Goal: Task Accomplishment & Management: Manage account settings

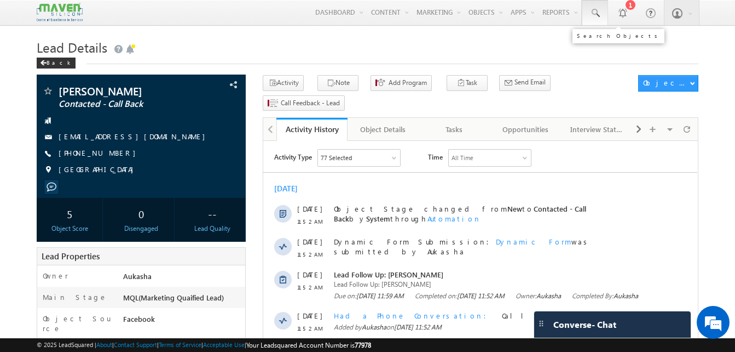
click at [598, 18] on span at bounding box center [595, 13] width 11 height 11
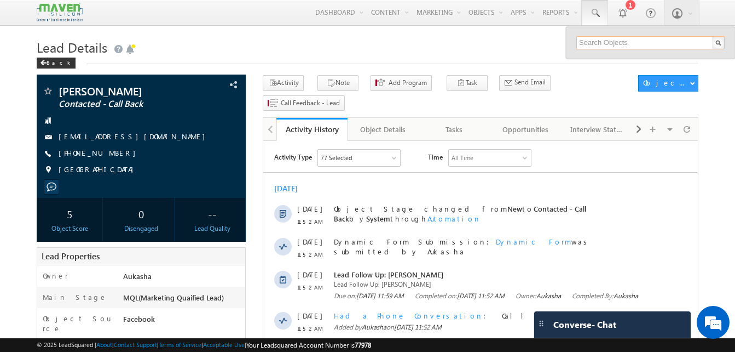
paste input "soumanbarie@gmail.com"
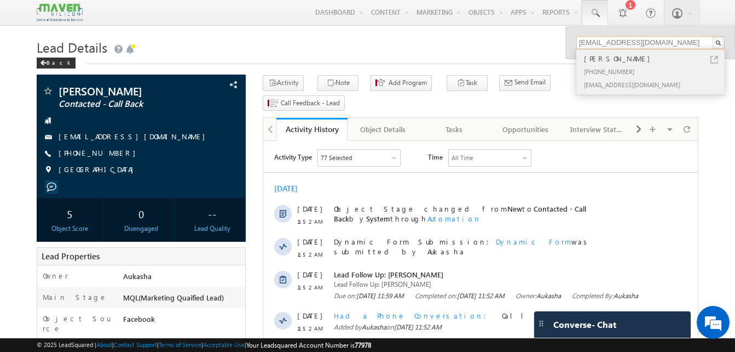
type input "soumanbarie@gmail.com"
click at [713, 60] on link at bounding box center [715, 60] width 8 height 8
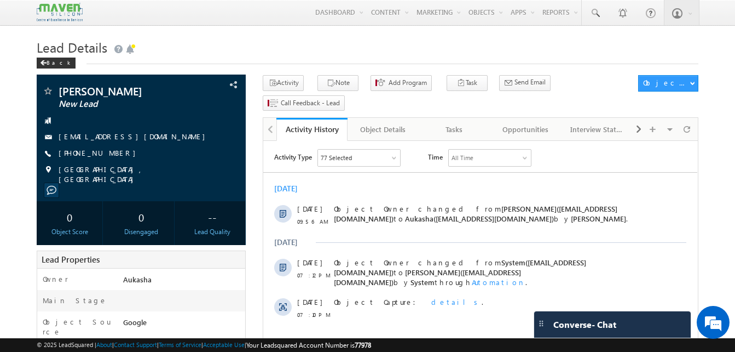
click at [383, 38] on h1 "Lead Details" at bounding box center [368, 46] width 662 height 21
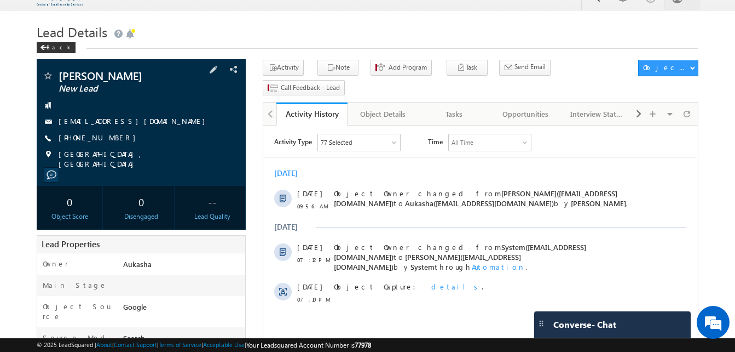
drag, startPoint x: 117, startPoint y: 141, endPoint x: 111, endPoint y: 140, distance: 6.6
click at [111, 140] on div "[PHONE_NUMBER]" at bounding box center [141, 137] width 198 height 11
copy div "[PHONE_NUMBER]"
drag, startPoint x: 132, startPoint y: 74, endPoint x: 59, endPoint y: 79, distance: 73.6
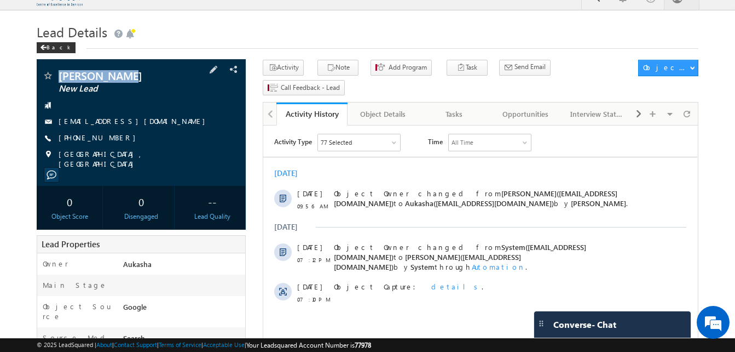
click at [59, 79] on span "[PERSON_NAME]" at bounding box center [123, 75] width 129 height 11
copy span "[PERSON_NAME]"
click at [327, 70] on icon "button" at bounding box center [331, 68] width 9 height 10
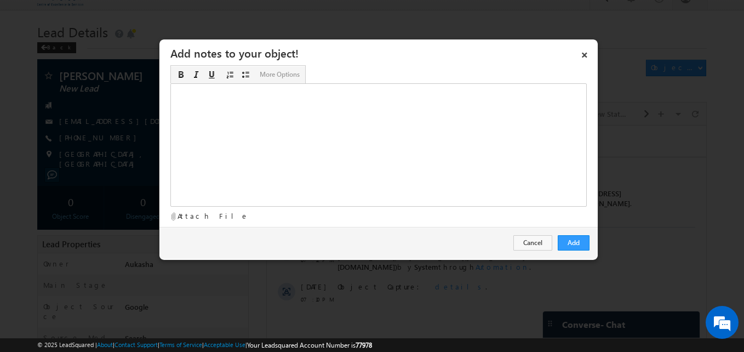
click at [407, 140] on div "Rich Text Editor, Description-inline-editor-div" at bounding box center [378, 144] width 416 height 123
click at [571, 240] on button "Add" at bounding box center [573, 242] width 32 height 15
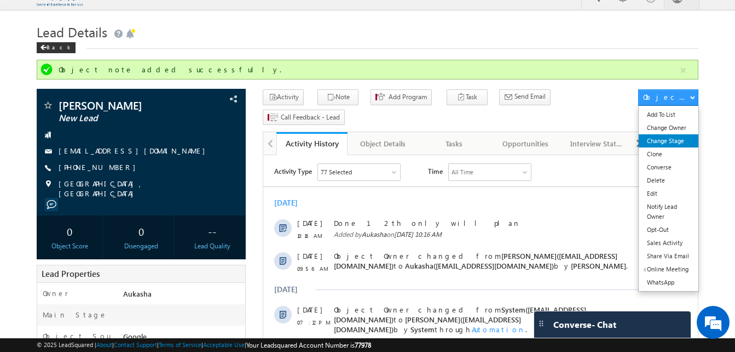
click at [670, 141] on link "Change Stage" at bounding box center [669, 140] width 60 height 13
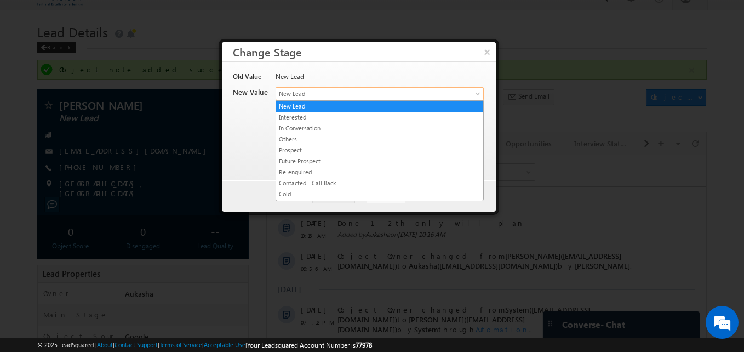
click at [447, 95] on link "New Lead" at bounding box center [379, 93] width 208 height 13
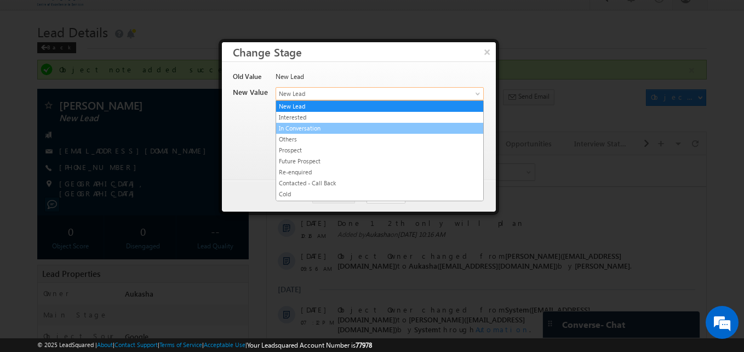
click at [337, 127] on link "In Conversation" at bounding box center [379, 128] width 207 height 10
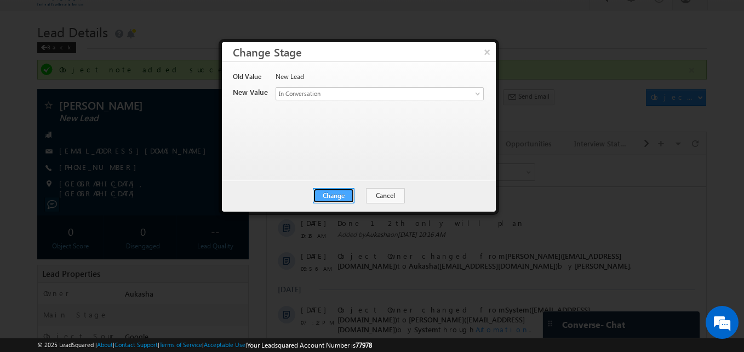
click at [339, 198] on button "Change" at bounding box center [334, 195] width 42 height 15
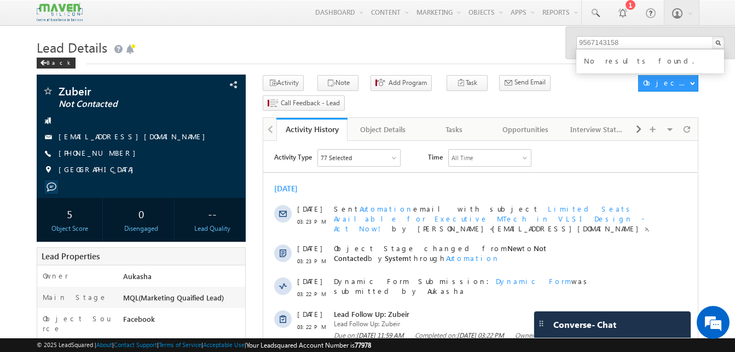
click at [291, 24] on div "Menu Aukasha lsq5@ maven -sili con.c om crmma ven" at bounding box center [368, 13] width 662 height 26
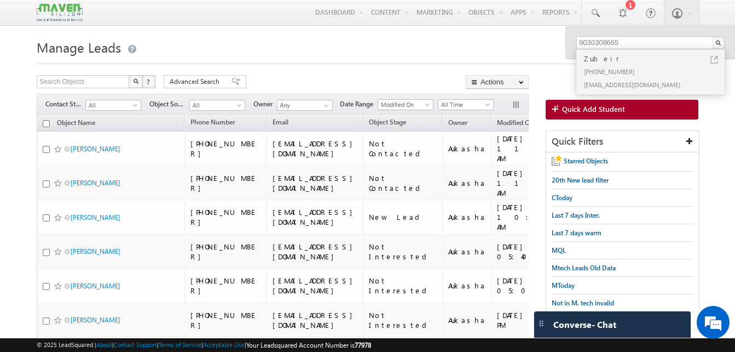
click at [226, 39] on h1 "Manage Leads" at bounding box center [368, 46] width 662 height 21
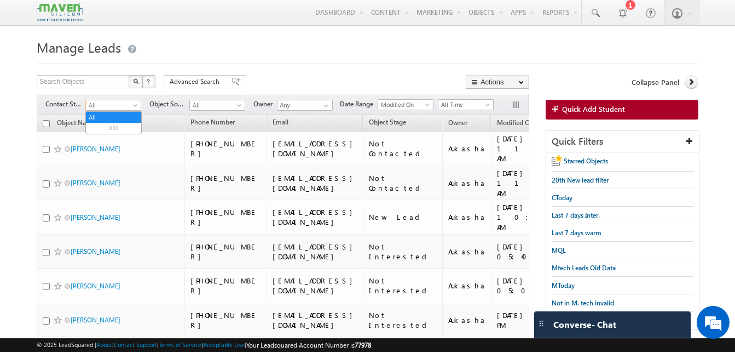
click at [127, 104] on span "All" at bounding box center [112, 105] width 52 height 10
click at [103, 131] on link "New Lead" at bounding box center [113, 128] width 55 height 10
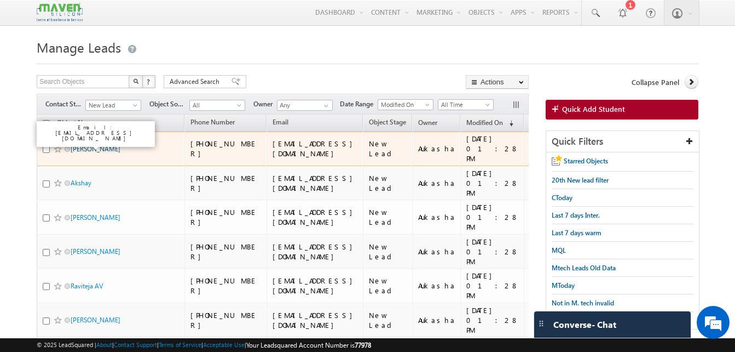
click at [81, 145] on link "Trinadh" at bounding box center [96, 149] width 50 height 8
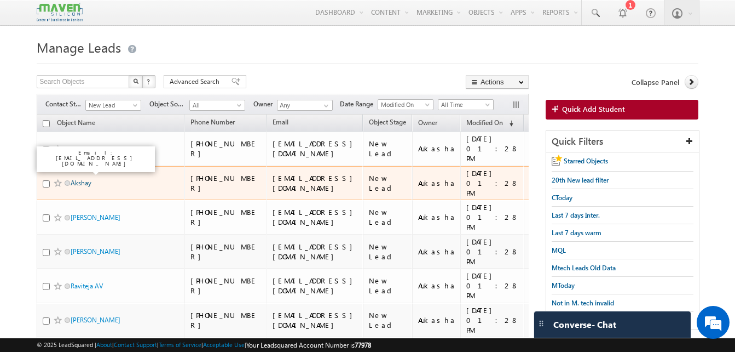
click at [83, 178] on link "Akshay" at bounding box center [81, 182] width 21 height 8
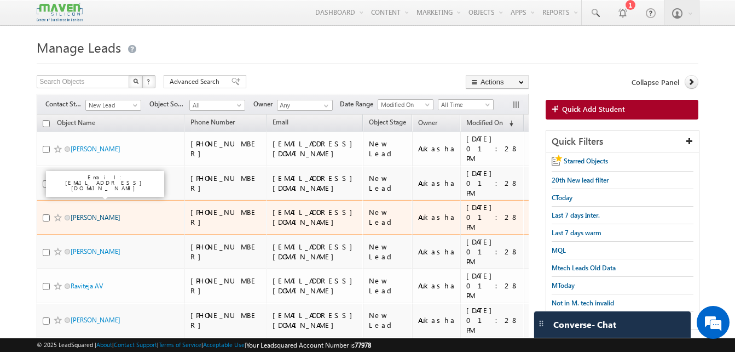
click at [89, 213] on link "Ankita Pati" at bounding box center [96, 217] width 50 height 8
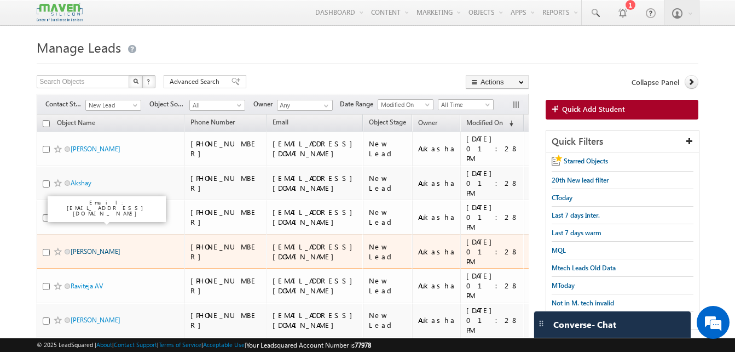
click at [93, 247] on link "Deepak Sigroha" at bounding box center [96, 251] width 50 height 8
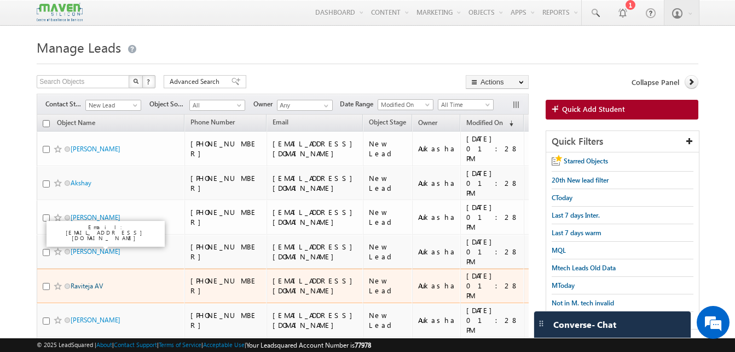
click at [88, 281] on link "Raviteja AV" at bounding box center [87, 285] width 32 height 8
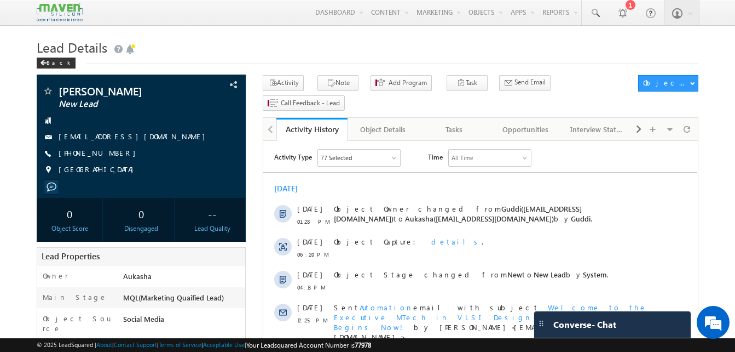
click at [112, 153] on div "+91-8919954192" at bounding box center [141, 153] width 198 height 11
copy div "+91-8919954192"
drag, startPoint x: 98, startPoint y: 89, endPoint x: 58, endPoint y: 91, distance: 40.1
click at [58, 91] on div "Trinadh New Lead" at bounding box center [141, 90] width 198 height 11
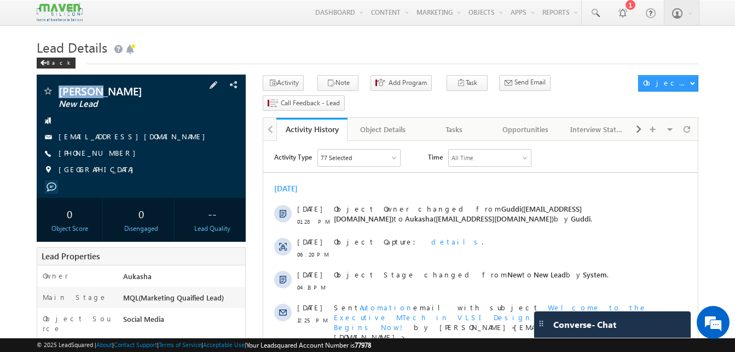
copy div "Trinadh"
click at [228, 47] on h1 "Lead Details" at bounding box center [368, 46] width 662 height 21
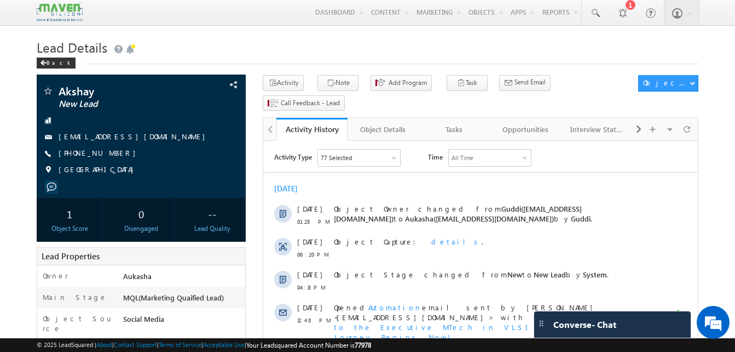
click at [174, 42] on h1 "Lead Details" at bounding box center [368, 46] width 662 height 21
drag, startPoint x: 121, startPoint y: 152, endPoint x: 112, endPoint y: 154, distance: 9.6
click at [112, 154] on div "[PHONE_NUMBER]" at bounding box center [141, 153] width 198 height 11
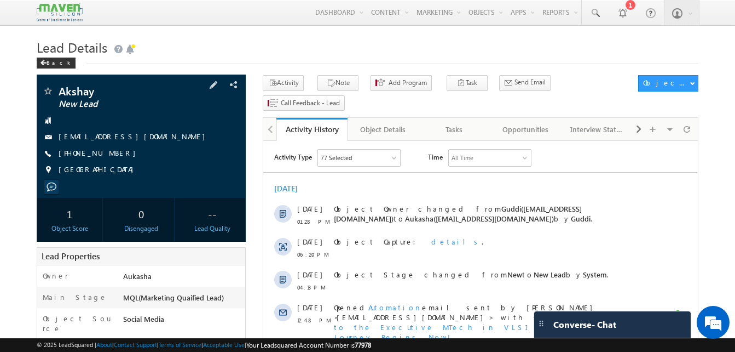
copy div "[PHONE_NUMBER]"
drag, startPoint x: 103, startPoint y: 93, endPoint x: 55, endPoint y: 95, distance: 48.2
click at [55, 95] on div "Akshay New Lead" at bounding box center [141, 90] width 198 height 11
copy div "Akshay"
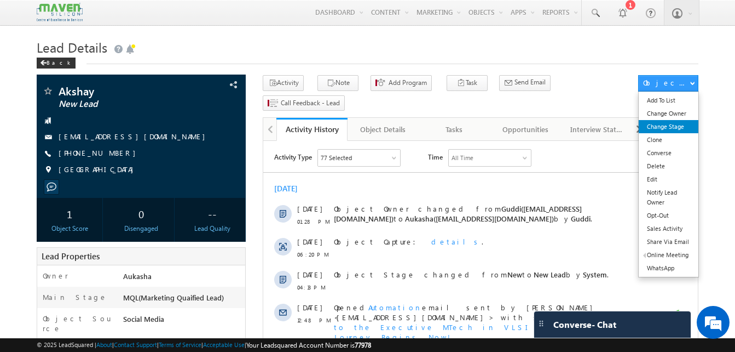
click at [674, 123] on link "Change Stage" at bounding box center [669, 126] width 60 height 13
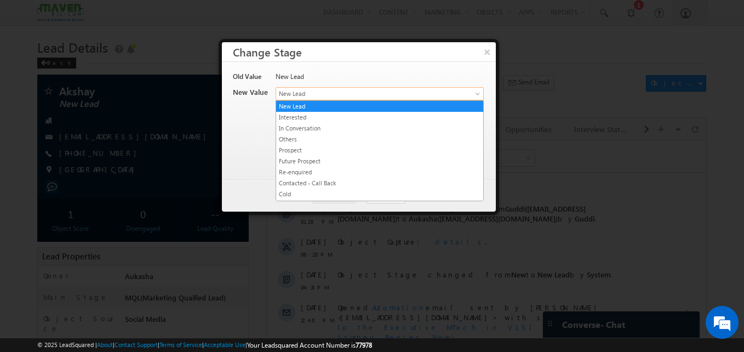
click at [305, 95] on span "New Lead" at bounding box center [361, 94] width 171 height 10
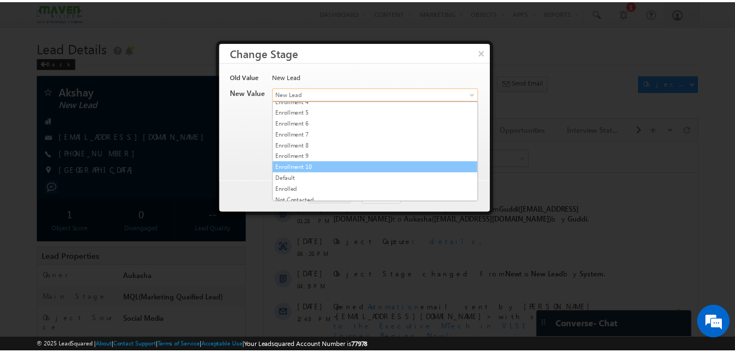
scroll to position [207, 0]
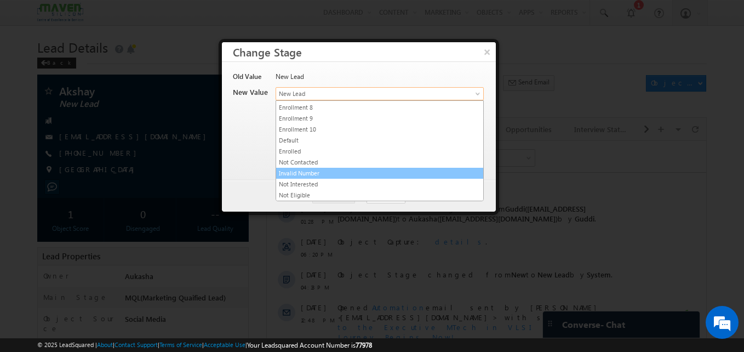
click at [315, 169] on link "Invalid Number" at bounding box center [379, 173] width 207 height 10
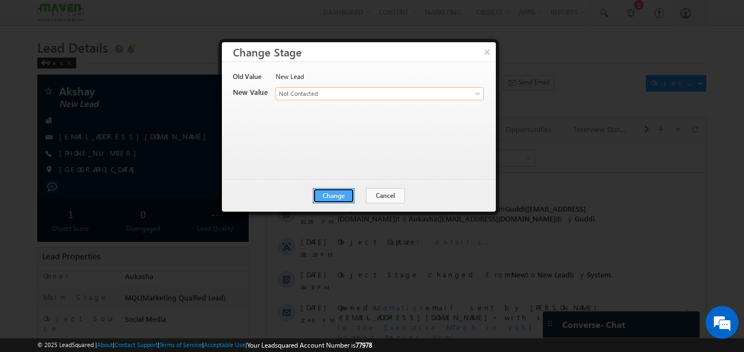
click at [341, 200] on button "Change" at bounding box center [334, 195] width 42 height 15
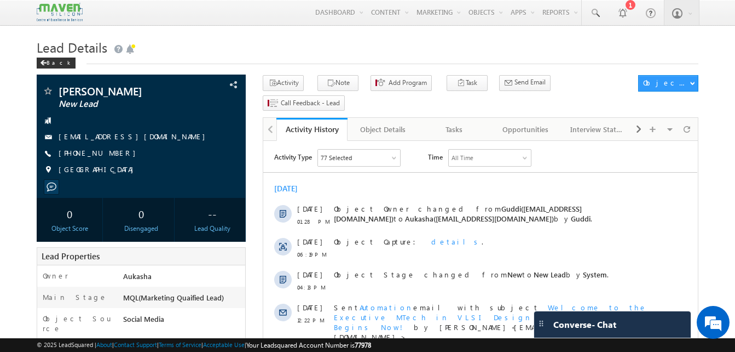
click at [111, 152] on div "[PHONE_NUMBER]" at bounding box center [141, 153] width 198 height 11
copy div "[PHONE_NUMBER]"
drag, startPoint x: 136, startPoint y: 95, endPoint x: 54, endPoint y: 88, distance: 81.8
click at [54, 88] on div "Deepak Sigroha New Lead" at bounding box center [141, 90] width 198 height 11
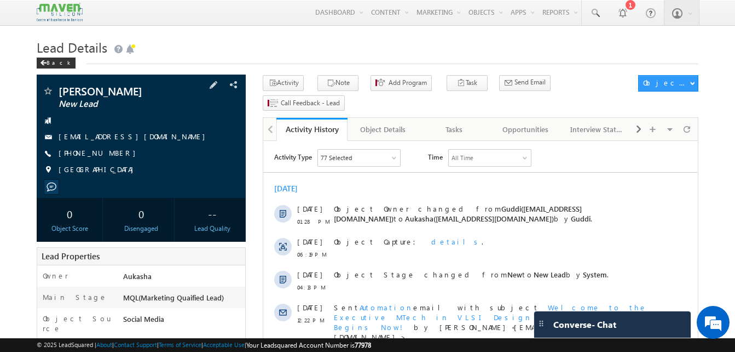
copy div "Deepak Sigroha"
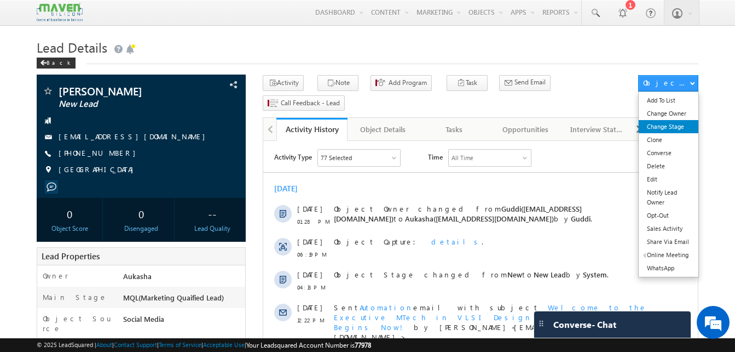
click at [667, 124] on link "Change Stage" at bounding box center [669, 126] width 60 height 13
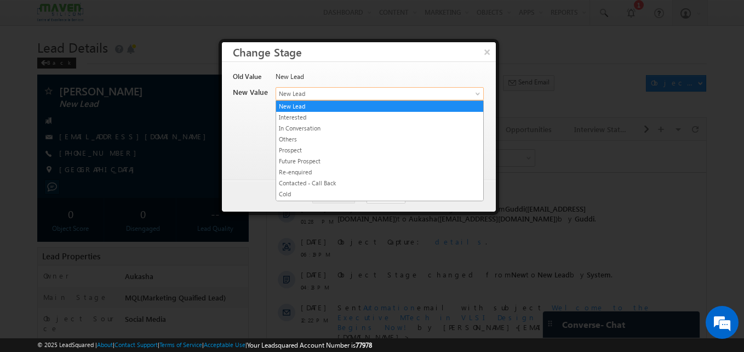
click at [364, 94] on span "New Lead" at bounding box center [361, 94] width 171 height 10
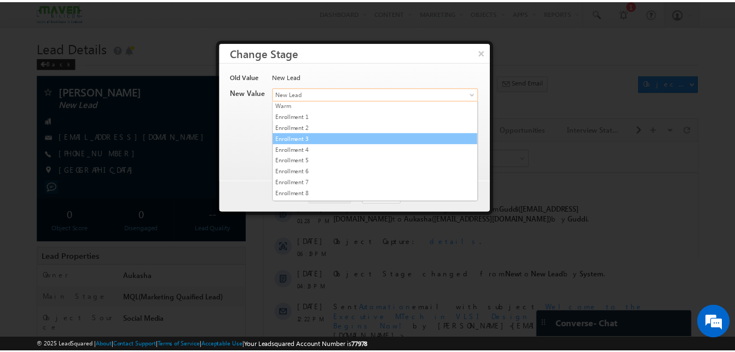
scroll to position [207, 0]
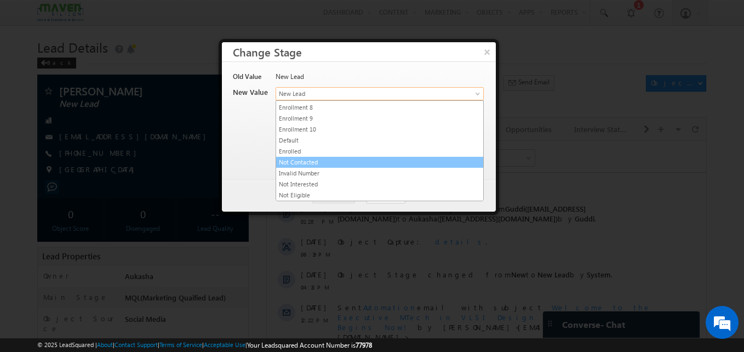
click at [309, 162] on link "Not Contacted" at bounding box center [379, 162] width 207 height 10
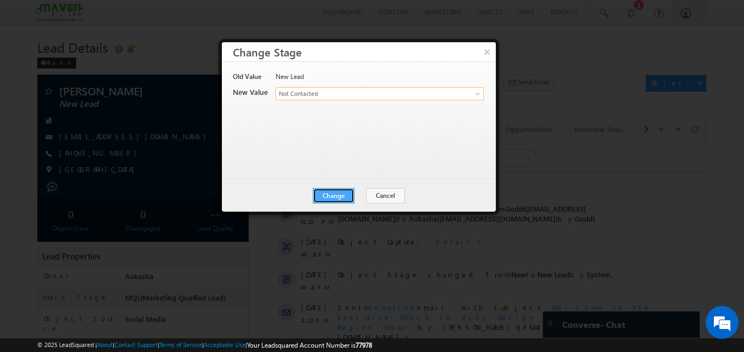
click at [322, 192] on button "Change" at bounding box center [334, 195] width 42 height 15
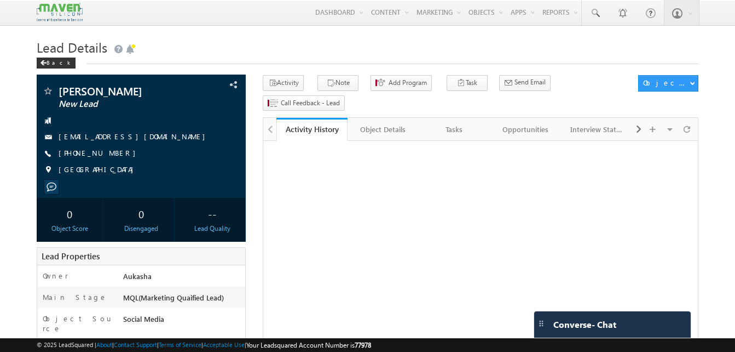
click at [268, 47] on h1 "Lead Details" at bounding box center [368, 46] width 662 height 21
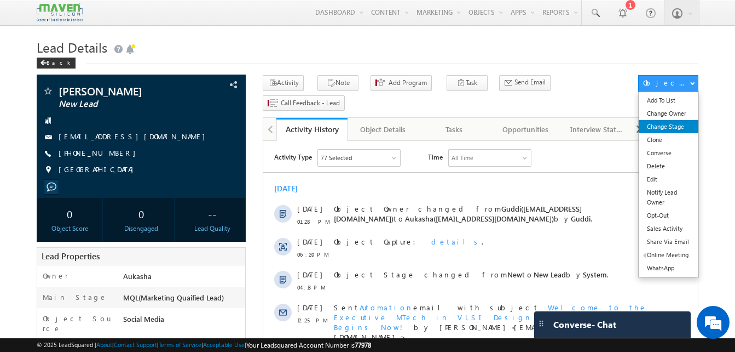
click at [662, 130] on link "Change Stage" at bounding box center [669, 126] width 60 height 13
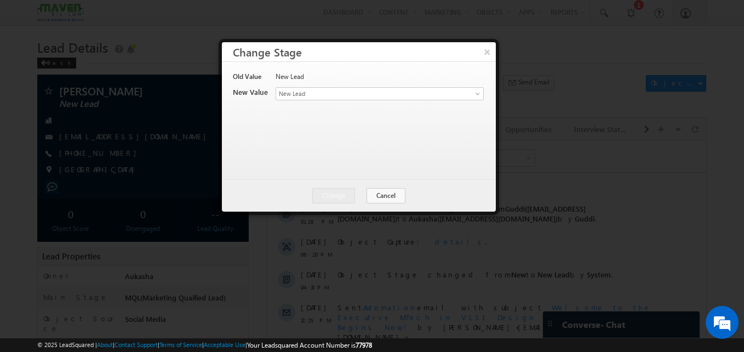
click at [362, 100] on div "Contact Stage * New Lead Interested In Conversation Others Prospect Future Pros…" at bounding box center [378, 94] width 207 height 15
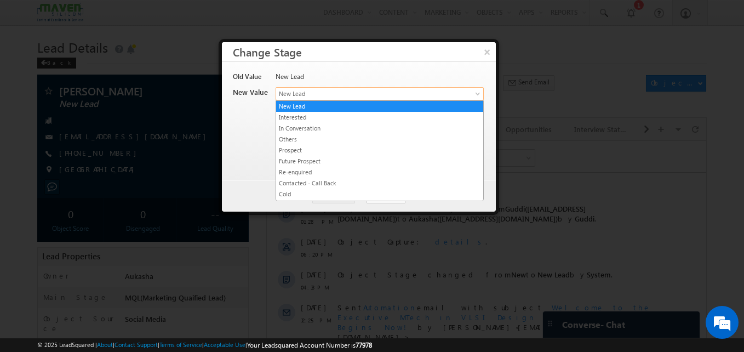
click at [370, 91] on span "New Lead" at bounding box center [361, 94] width 171 height 10
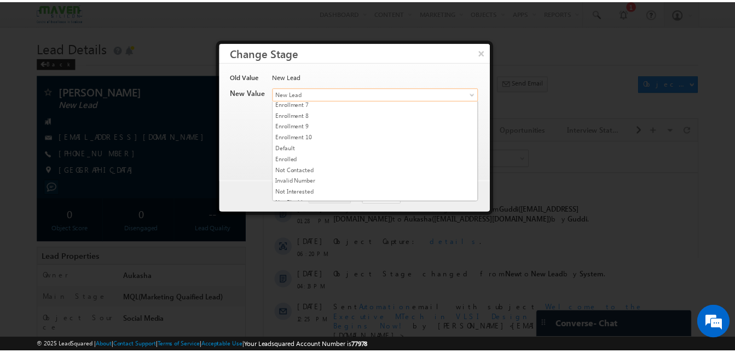
scroll to position [207, 0]
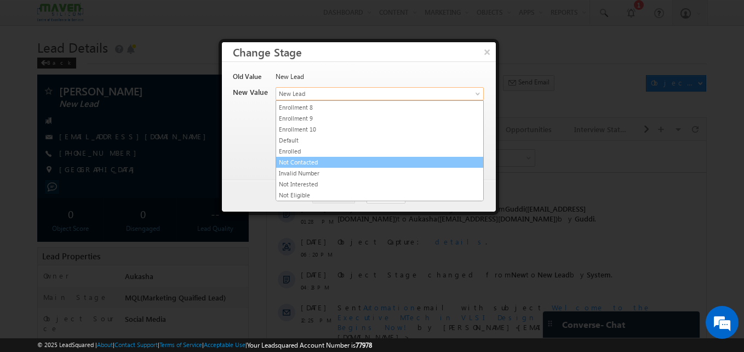
click at [331, 165] on link "Not Contacted" at bounding box center [379, 162] width 207 height 10
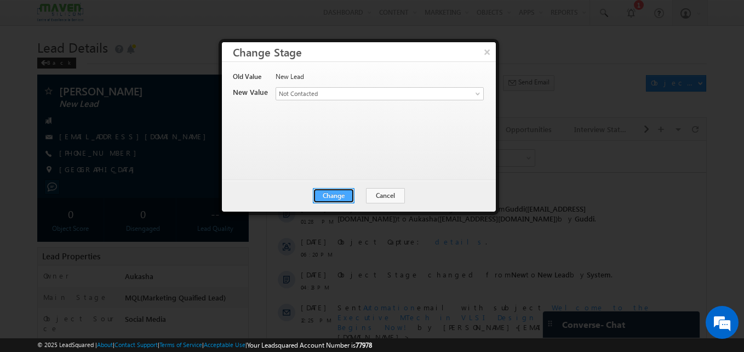
click at [348, 197] on button "Change" at bounding box center [334, 195] width 42 height 15
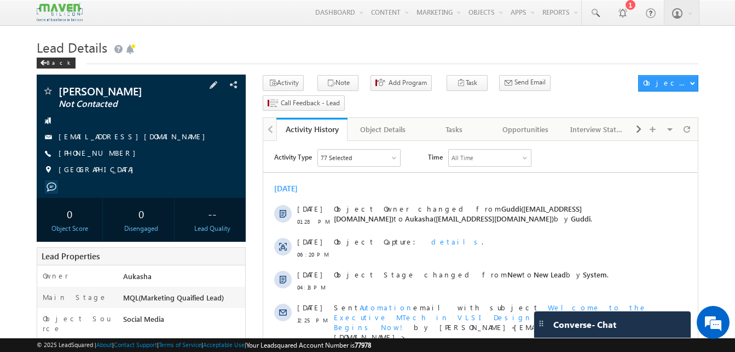
click at [112, 154] on div "[PHONE_NUMBER]" at bounding box center [141, 153] width 198 height 11
copy div "[PHONE_NUMBER]"
drag, startPoint x: 105, startPoint y: 92, endPoint x: 56, endPoint y: 93, distance: 49.3
click at [56, 93] on div "[PERSON_NAME] Not Contacted" at bounding box center [141, 90] width 198 height 11
copy div "[PERSON_NAME]"
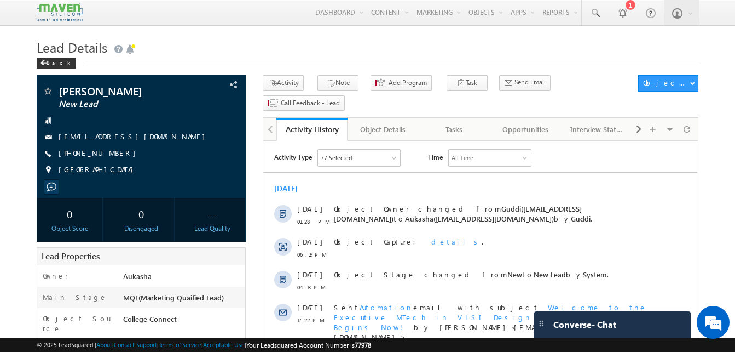
click at [331, 42] on h1 "Lead Details" at bounding box center [368, 46] width 662 height 21
drag, startPoint x: 119, startPoint y: 151, endPoint x: 112, endPoint y: 152, distance: 6.8
click at [112, 152] on div "[PHONE_NUMBER]" at bounding box center [141, 153] width 198 height 11
copy div "[PHONE_NUMBER]"
drag, startPoint x: 113, startPoint y: 88, endPoint x: 58, endPoint y: 88, distance: 55.3
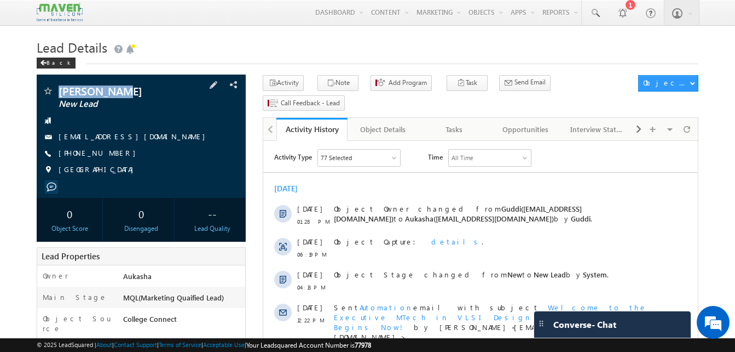
click at [58, 88] on div "Ankita Pati New Lead" at bounding box center [141, 90] width 198 height 11
copy div "[PERSON_NAME]"
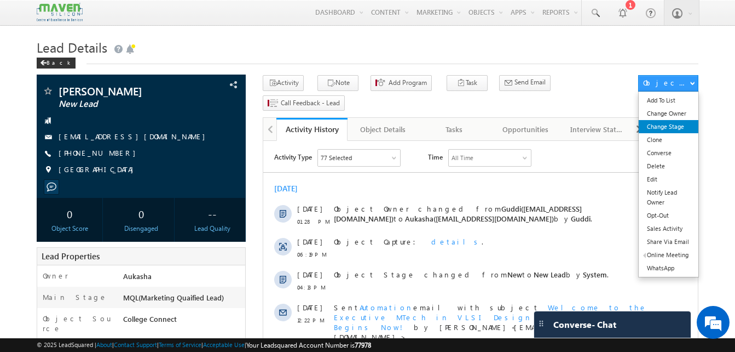
click at [677, 120] on link "Change Stage" at bounding box center [669, 126] width 60 height 13
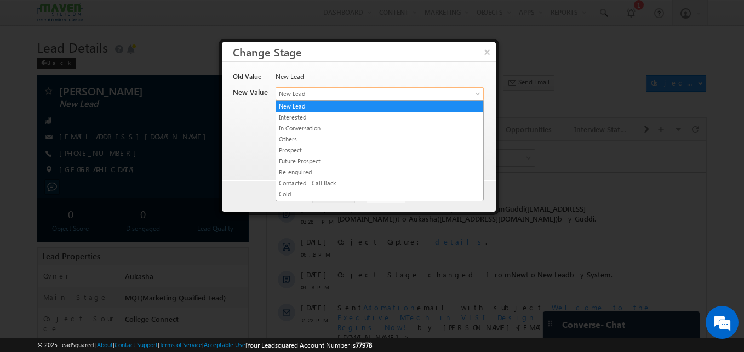
click at [372, 96] on span "New Lead" at bounding box center [361, 94] width 171 height 10
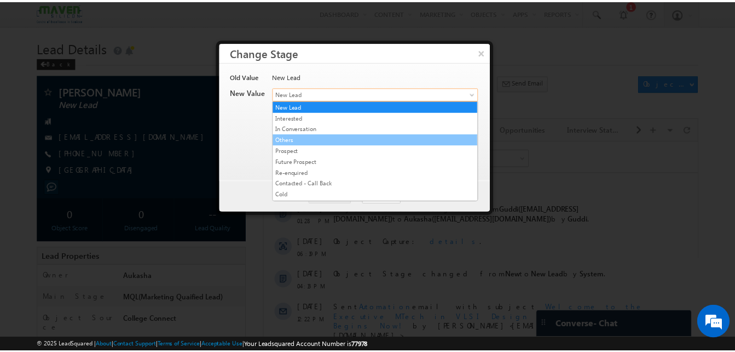
scroll to position [207, 0]
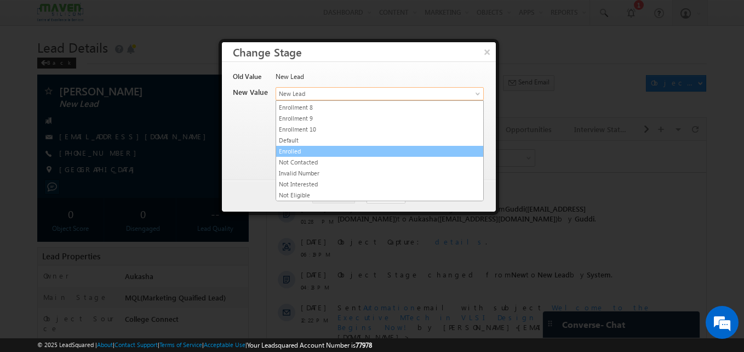
click at [335, 156] on li "Enrolled" at bounding box center [379, 151] width 207 height 11
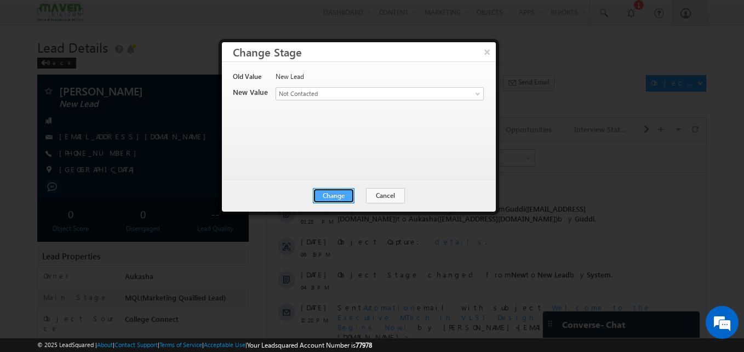
click at [353, 196] on button "Change" at bounding box center [334, 195] width 42 height 15
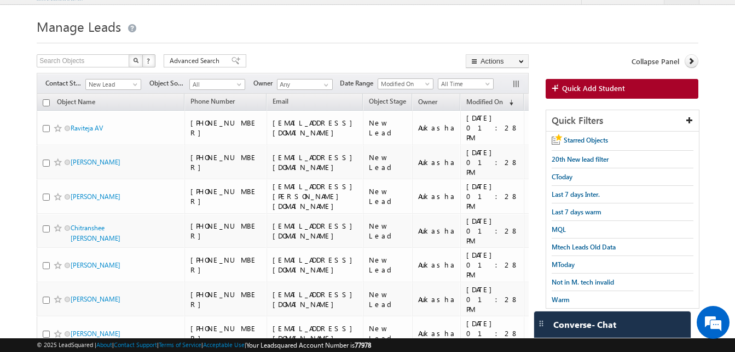
click at [518, 110] on th "Modified On (sorted descending)" at bounding box center [492, 102] width 64 height 17
click at [503, 105] on span "Modified On" at bounding box center [484, 101] width 37 height 8
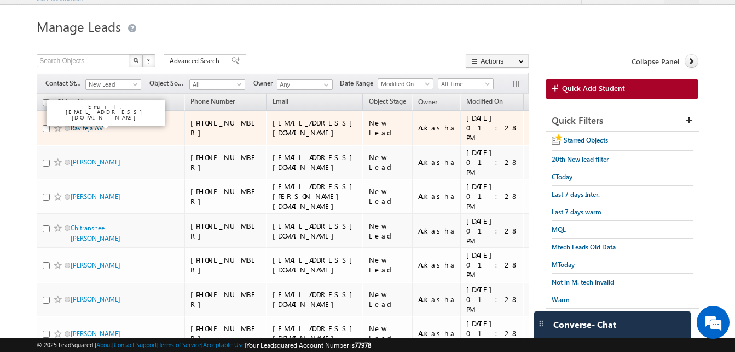
click at [100, 124] on link "Raviteja AV" at bounding box center [87, 128] width 32 height 8
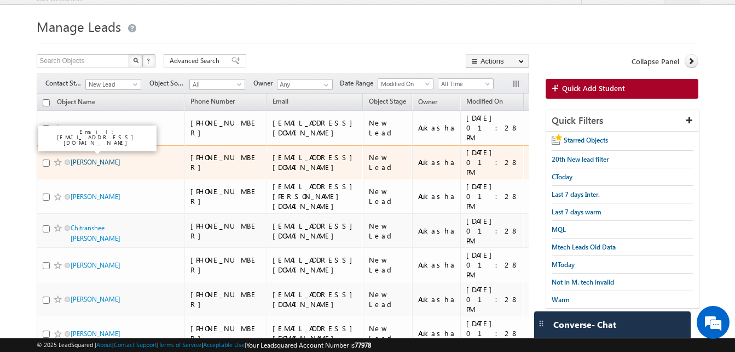
click at [86, 158] on link "Harika" at bounding box center [96, 162] width 50 height 8
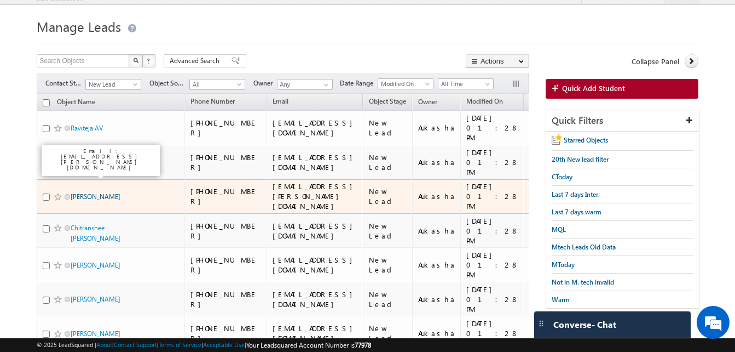
click at [91, 192] on link "MACHARLA PRASAD" at bounding box center [96, 196] width 50 height 8
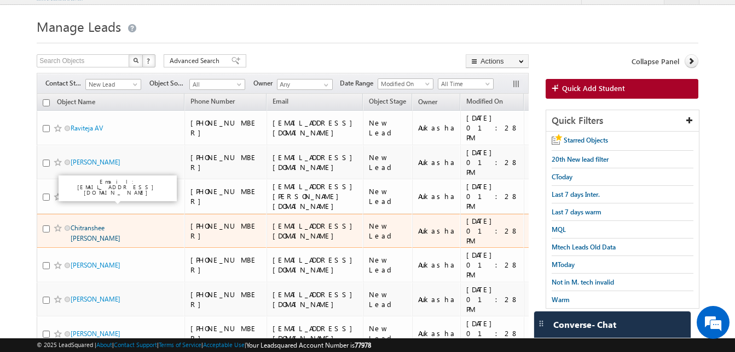
click at [100, 223] on link "Chitranshee Rastogi" at bounding box center [96, 232] width 50 height 19
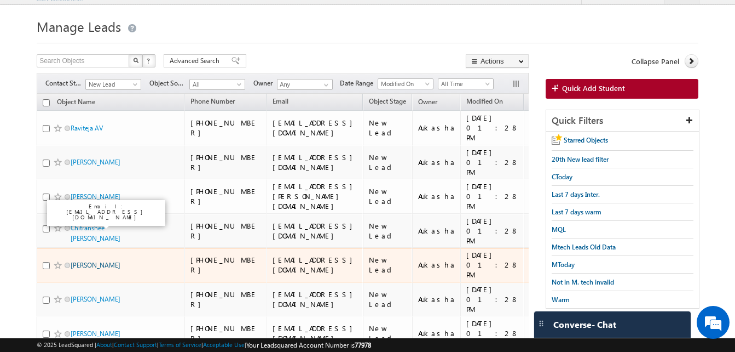
click at [96, 261] on link "Parvathy Sreedevi" at bounding box center [96, 265] width 50 height 8
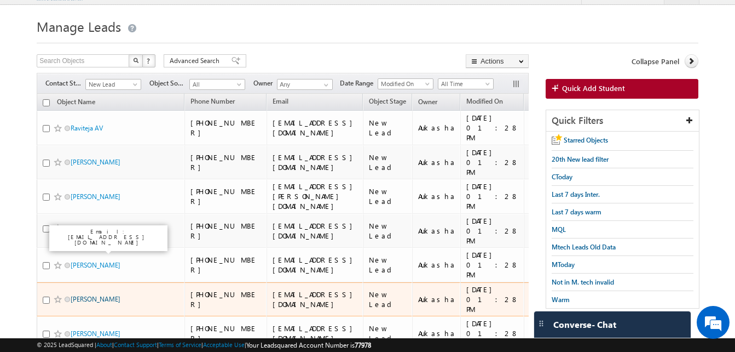
click at [93, 295] on link "Dharmarajula Ganesh manikanta" at bounding box center [96, 299] width 50 height 8
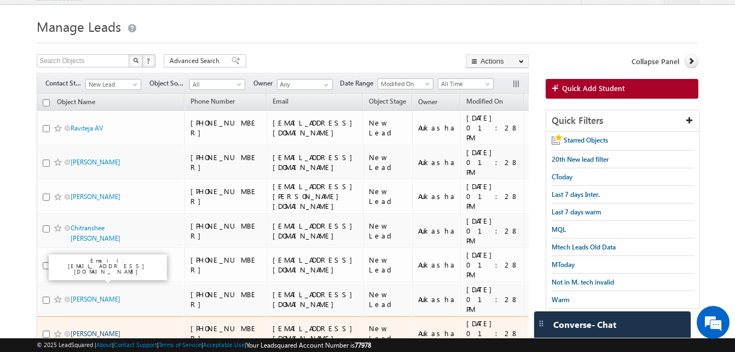
click at [82, 329] on link "Ramesh Kumar" at bounding box center [96, 333] width 50 height 8
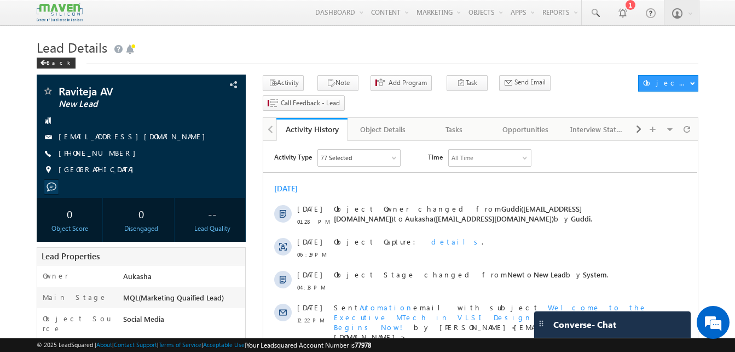
drag, startPoint x: 119, startPoint y: 151, endPoint x: 112, endPoint y: 153, distance: 7.1
click at [112, 153] on div "+91-9494144885" at bounding box center [141, 153] width 198 height 11
copy div "+91-9494144885"
drag, startPoint x: 117, startPoint y: 88, endPoint x: 59, endPoint y: 88, distance: 57.5
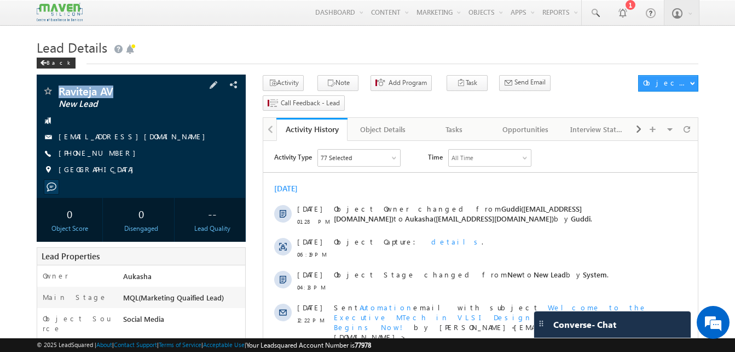
click at [59, 88] on span "Raviteja AV" at bounding box center [123, 90] width 129 height 11
copy span "Raviteja AV"
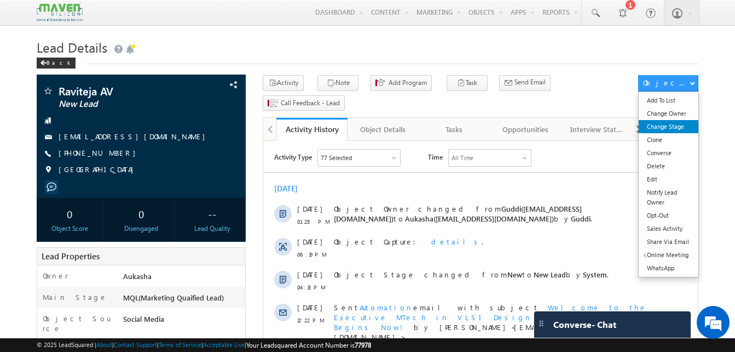
click at [682, 126] on link "Change Stage" at bounding box center [669, 126] width 60 height 13
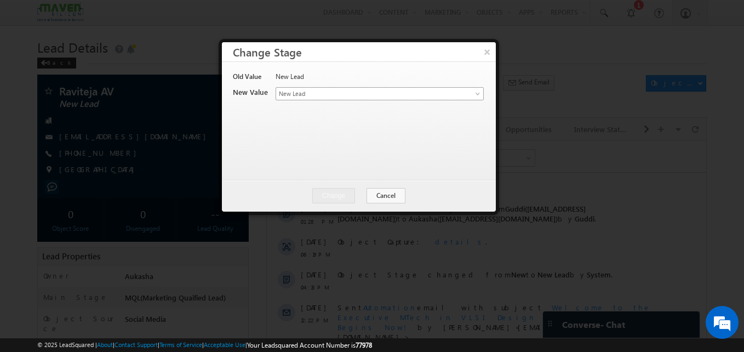
click at [397, 90] on div "Old Value New Lead New Value Contact Stage * New Lead Interested In Conversatio…" at bounding box center [358, 116] width 250 height 88
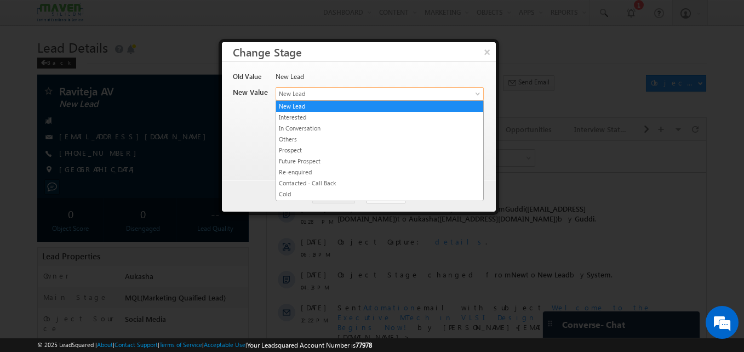
click at [397, 90] on span "New Lead" at bounding box center [361, 94] width 171 height 10
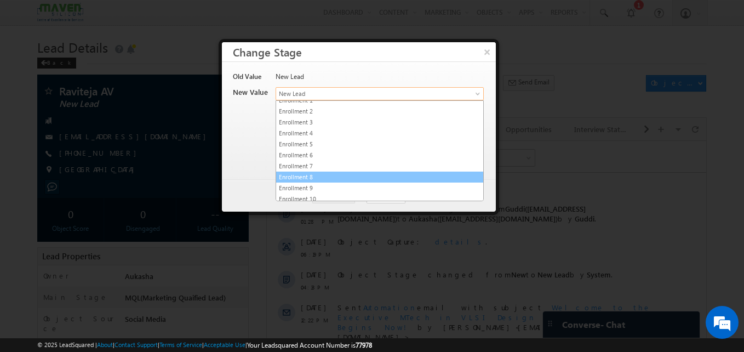
scroll to position [207, 0]
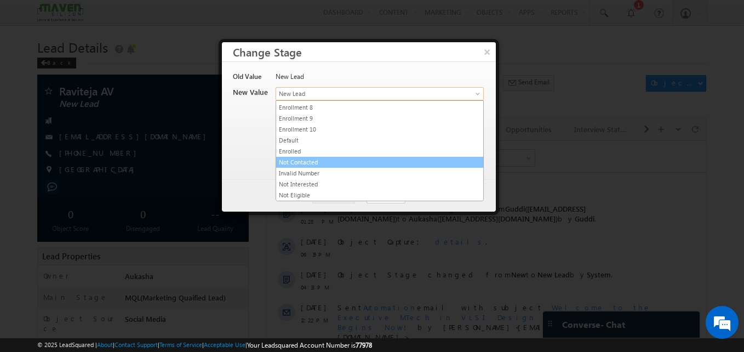
click at [334, 159] on link "Not Contacted" at bounding box center [379, 162] width 207 height 10
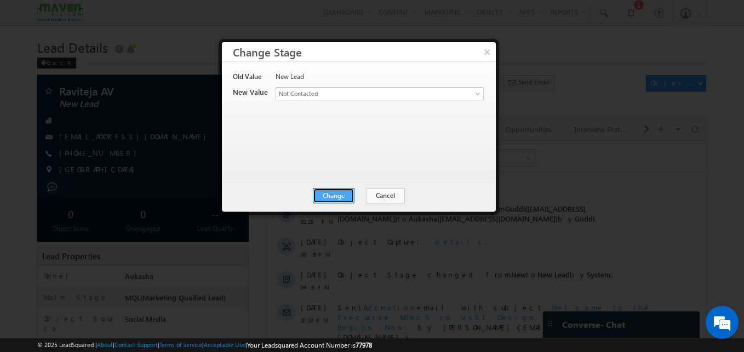
click at [337, 197] on button "Change" at bounding box center [334, 195] width 42 height 15
